Goal: Contribute content: Add original content to the website for others to see

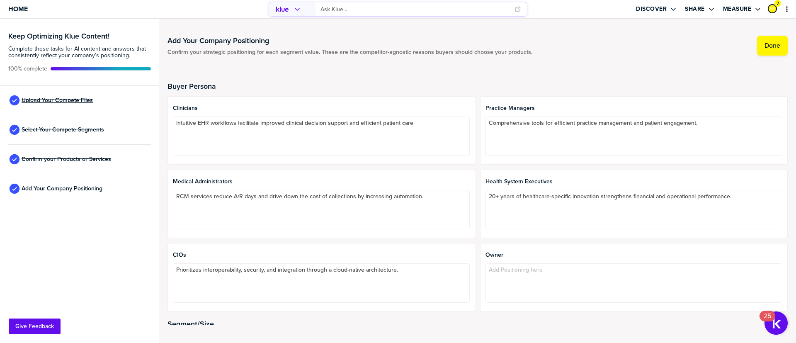
click at [66, 100] on span "Upload Your Compete Files" at bounding box center [57, 100] width 71 height 7
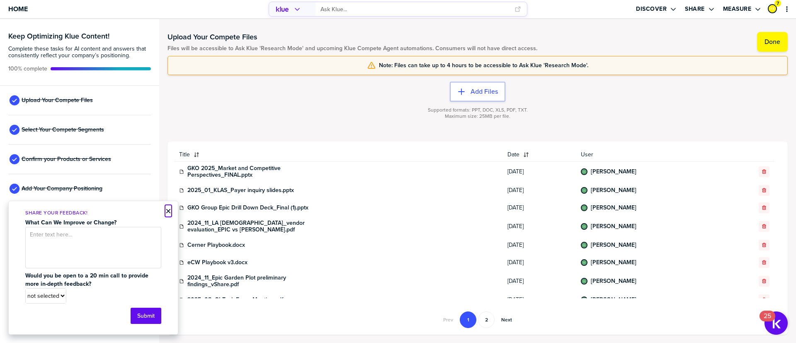
click at [168, 210] on button "×" at bounding box center [168, 211] width 6 height 10
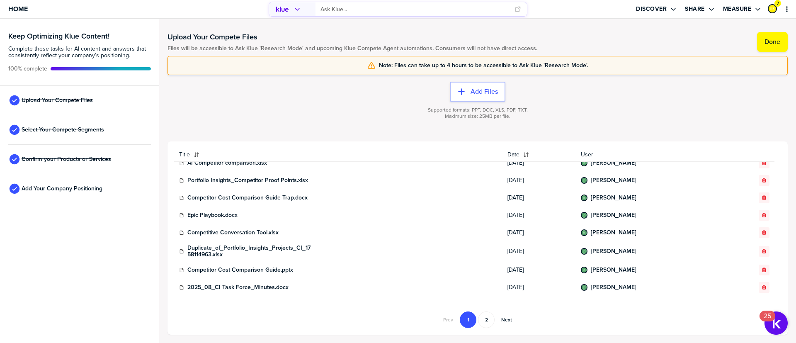
scroll to position [324, 0]
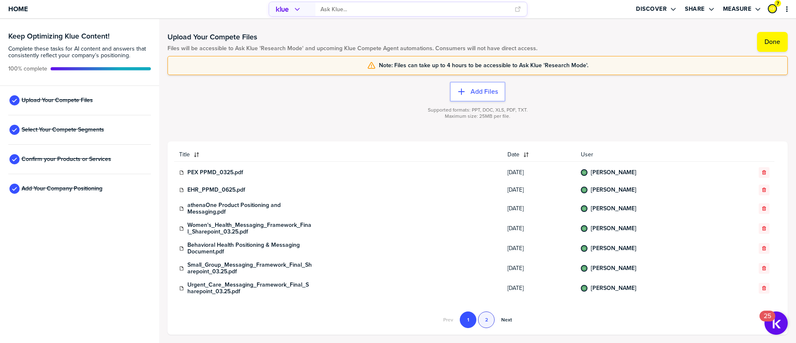
click at [480, 320] on button "2" at bounding box center [486, 319] width 17 height 17
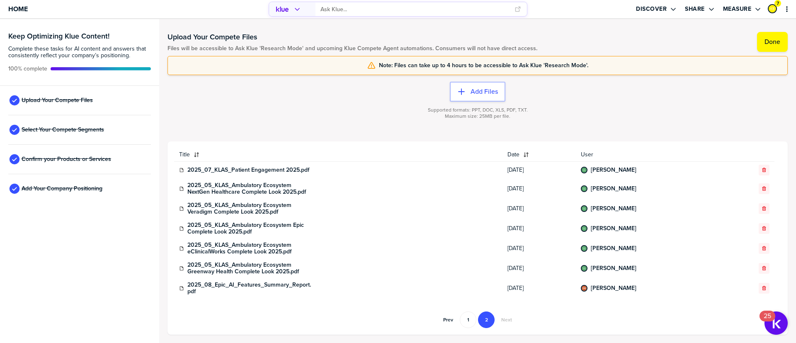
scroll to position [0, 0]
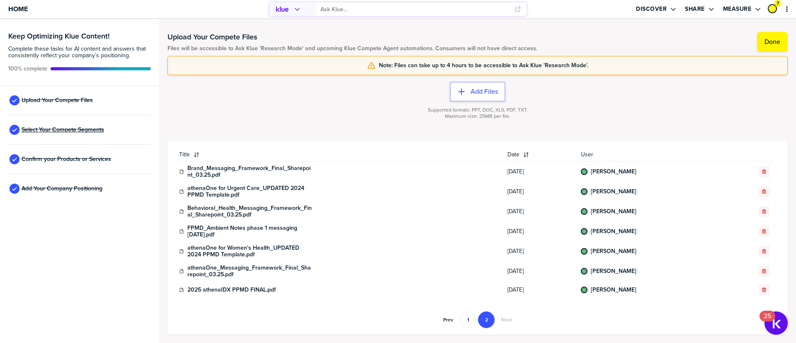
click at [68, 128] on span "Select Your Compete Segments" at bounding box center [63, 129] width 83 height 7
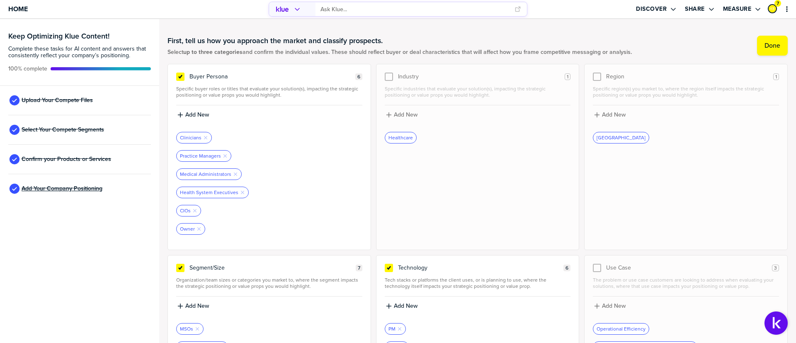
click at [80, 189] on span "Add Your Company Positioning" at bounding box center [62, 188] width 81 height 7
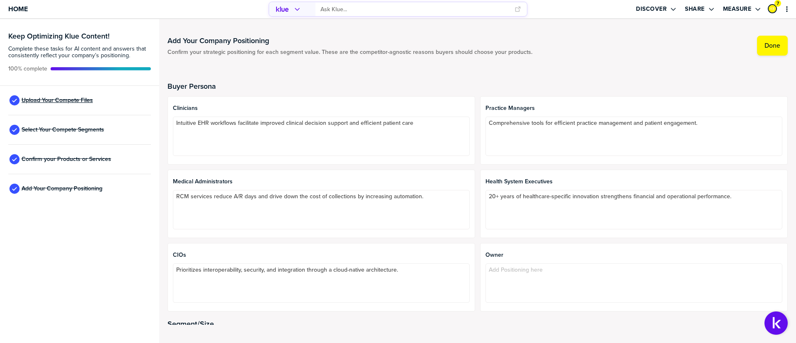
click at [66, 103] on span "Upload Your Compete Files" at bounding box center [57, 100] width 71 height 7
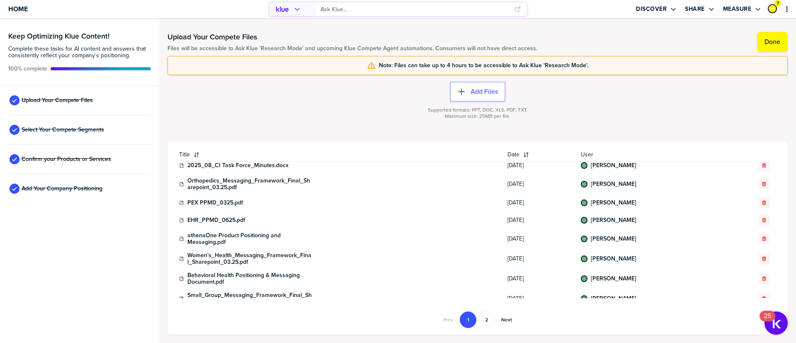
scroll to position [324, 0]
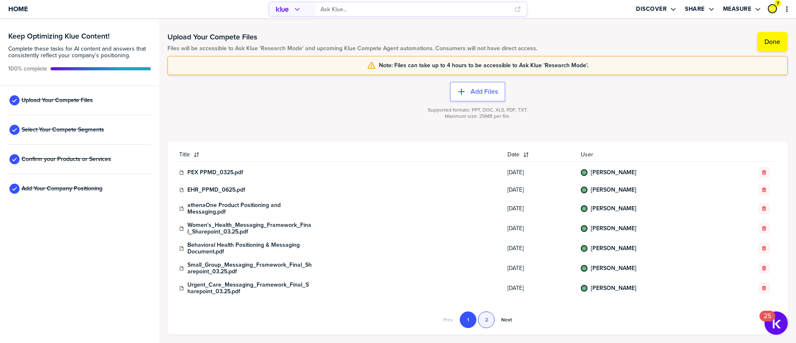
click at [493, 320] on button "2" at bounding box center [486, 319] width 17 height 17
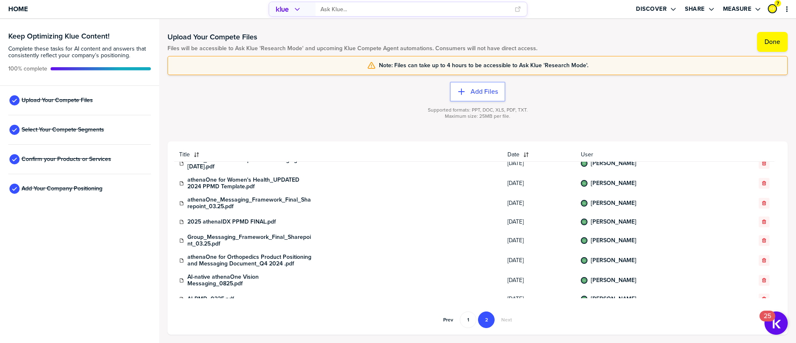
scroll to position [0, 0]
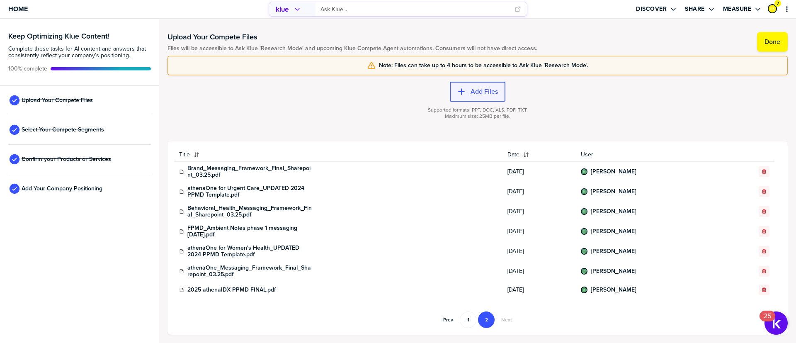
click at [461, 91] on icon "button" at bounding box center [461, 92] width 7 height 7
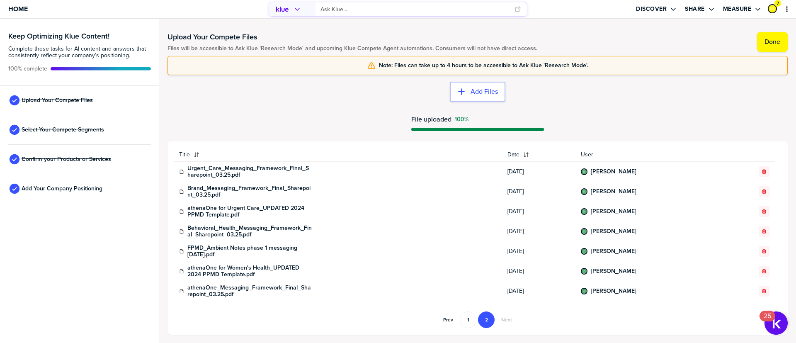
click at [363, 100] on div "Add Files File uploaded 100%" at bounding box center [477, 108] width 620 height 66
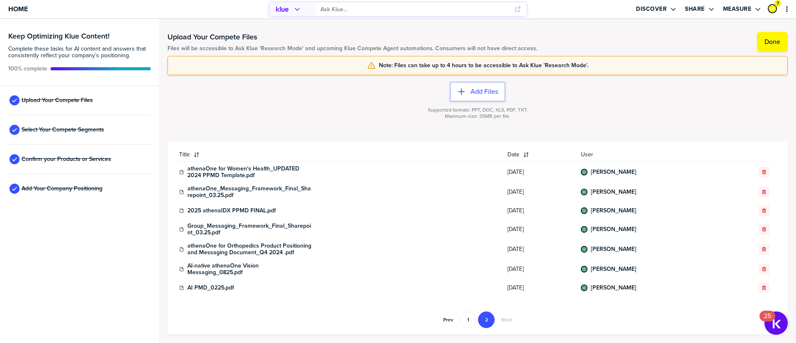
scroll to position [100, 0]
click at [439, 255] on td "athenaOne for Orthopedics Product Positioning and Messaging Document_Q4 2024 .p…" at bounding box center [338, 249] width 328 height 20
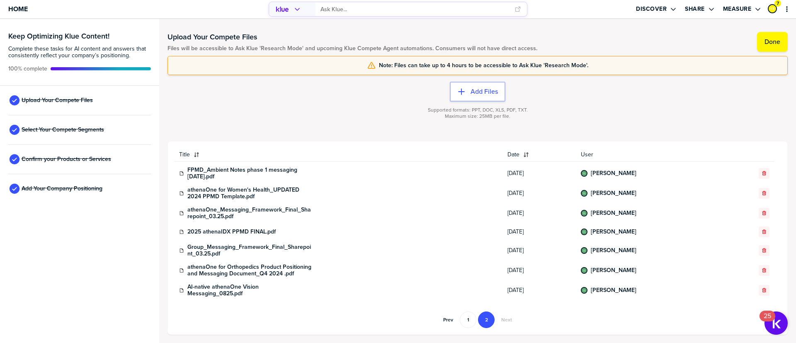
scroll to position [0, 0]
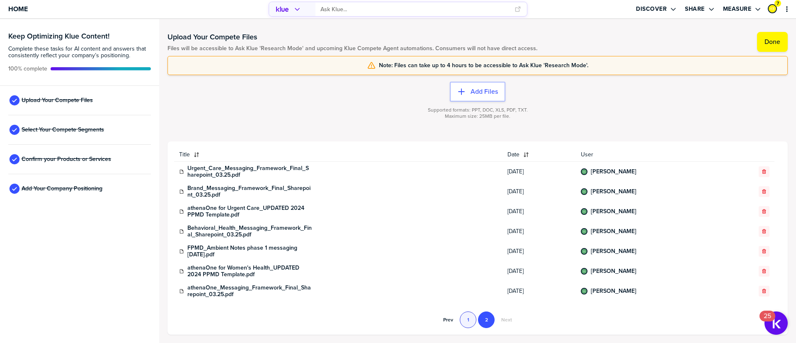
click at [469, 319] on button "1" at bounding box center [468, 319] width 17 height 17
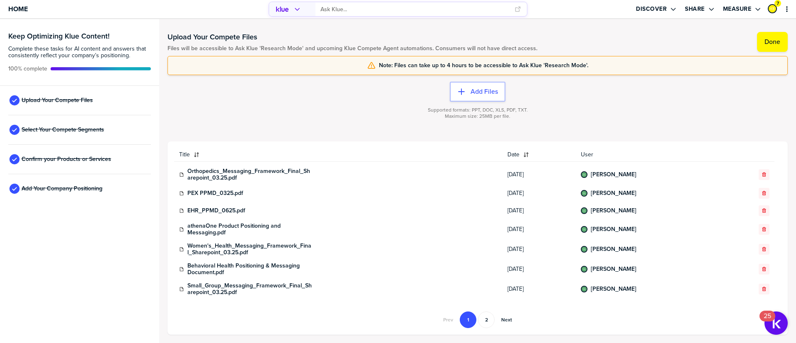
scroll to position [321, 0]
click at [24, 12] on span "Home" at bounding box center [17, 8] width 19 height 7
